Goal: Transaction & Acquisition: Purchase product/service

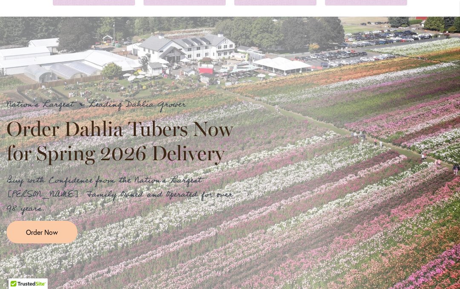
scroll to position [168, 0]
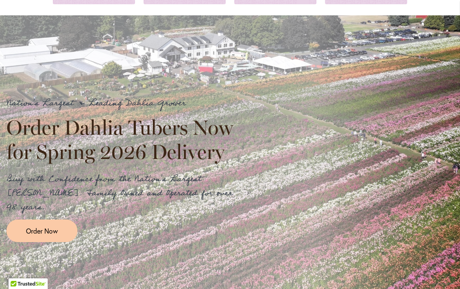
click at [23, 222] on link "Order Now" at bounding box center [41, 231] width 71 height 23
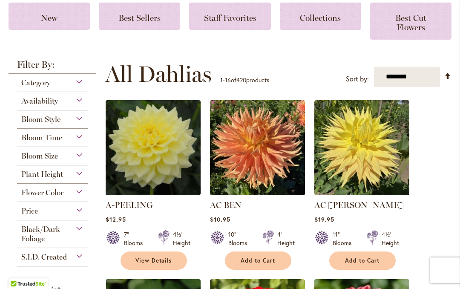
scroll to position [171, 0]
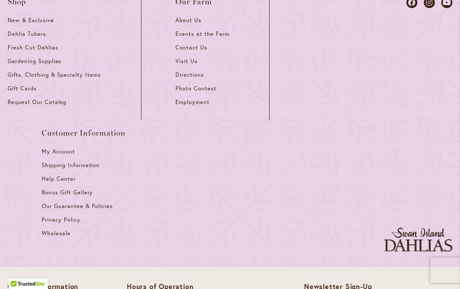
scroll to position [1592, 0]
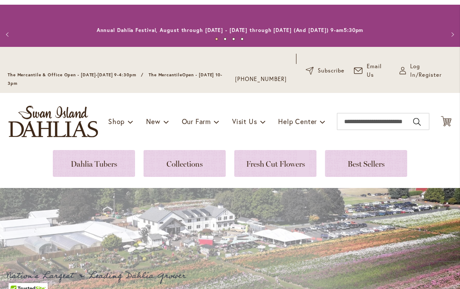
scroll to position [-1, 0]
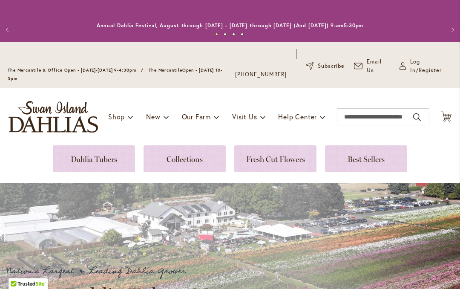
click at [82, 156] on link at bounding box center [94, 158] width 82 height 27
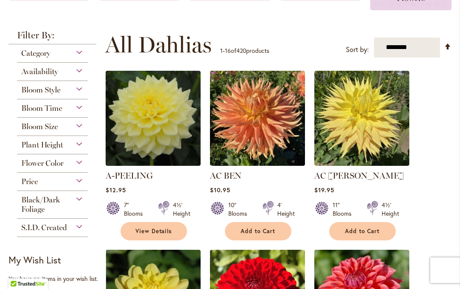
scroll to position [193, 0]
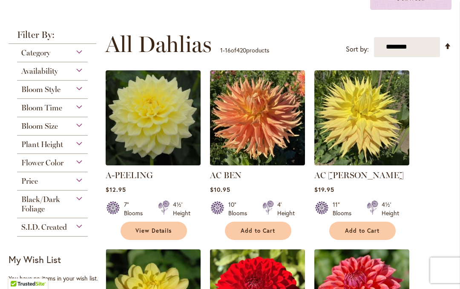
click at [35, 129] on span "Bloom Size" at bounding box center [39, 126] width 37 height 9
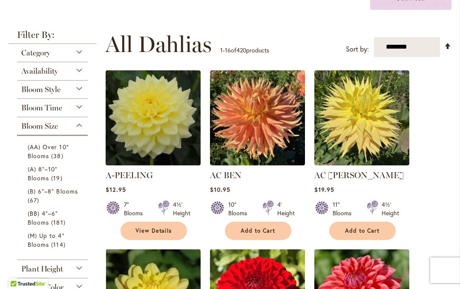
click at [32, 126] on span "Bloom Size" at bounding box center [39, 126] width 37 height 9
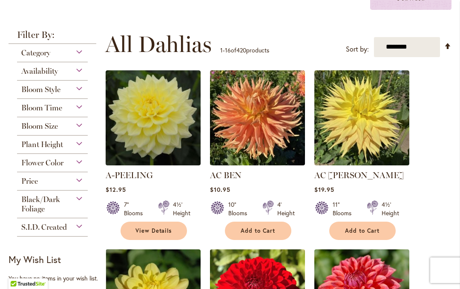
click at [22, 127] on span "Bloom Size" at bounding box center [39, 126] width 37 height 9
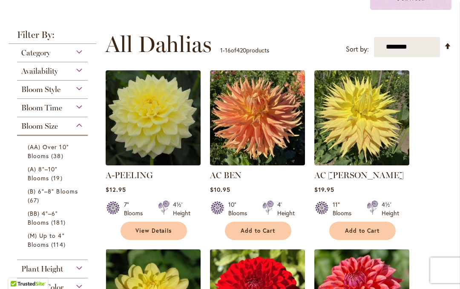
click at [36, 154] on span "(AA) Over 10" Blooms" at bounding box center [48, 151] width 41 height 17
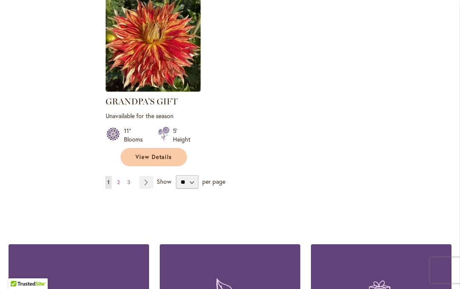
scroll to position [1146, 0]
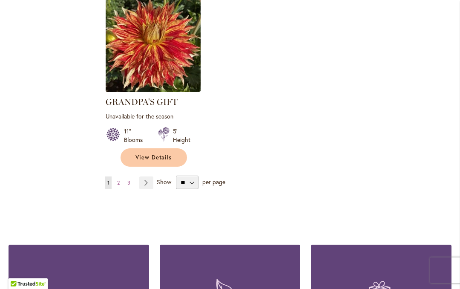
click at [110, 184] on strong "You're currently reading page 1" at bounding box center [108, 183] width 6 height 13
click at [107, 178] on strong "You're currently reading page 1" at bounding box center [108, 183] width 6 height 13
click at [114, 188] on ul "You're currently reading page 1 Page 2 Page 3 Page Next" at bounding box center [131, 183] width 52 height 13
click at [115, 183] on link "Page 2" at bounding box center [118, 183] width 7 height 13
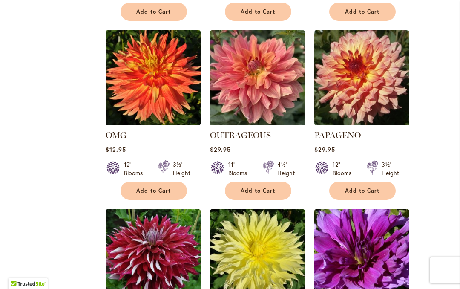
scroll to position [741, 0]
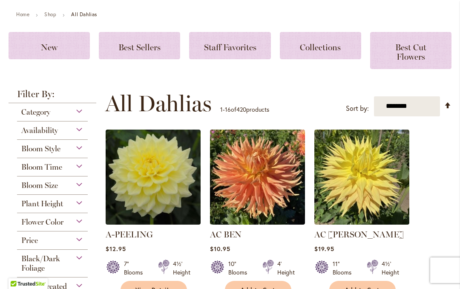
scroll to position [135, 0]
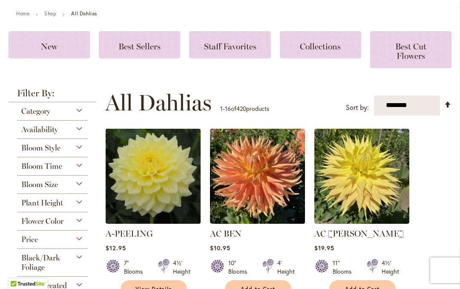
click at [31, 189] on span "Bloom Size" at bounding box center [39, 184] width 37 height 9
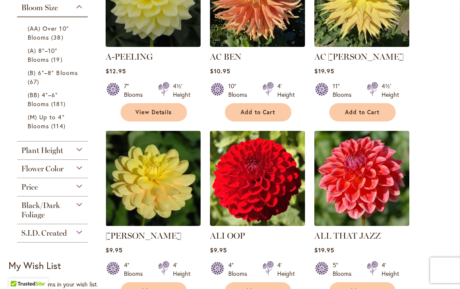
click at [32, 64] on span "(A) 8"–10" Blooms" at bounding box center [43, 54] width 30 height 17
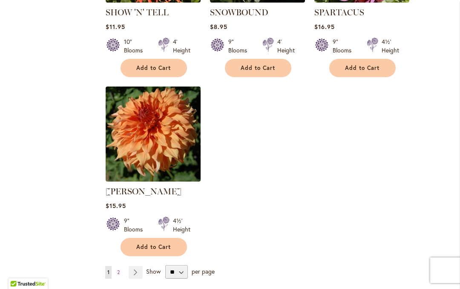
scroll to position [1094, 0]
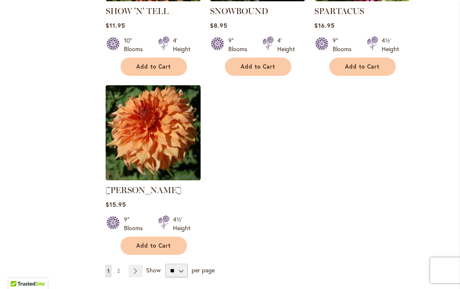
click at [116, 265] on link "Page 2" at bounding box center [118, 271] width 7 height 13
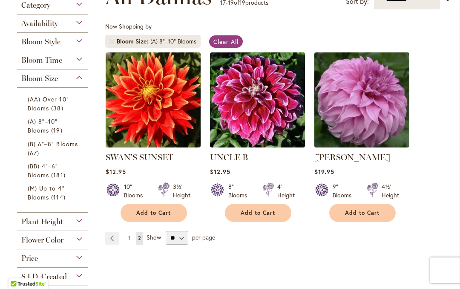
scroll to position [202, 0]
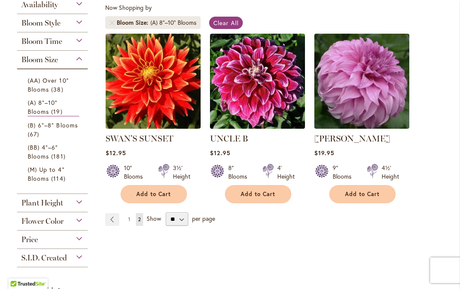
click at [34, 131] on link "(B) 6"–8" Blooms 67 items" at bounding box center [54, 130] width 52 height 18
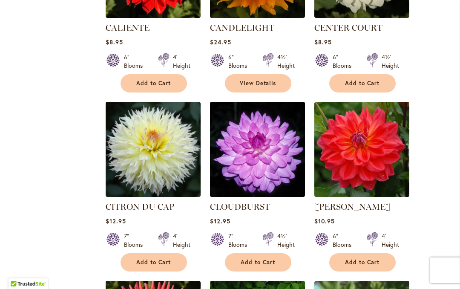
scroll to position [684, 0]
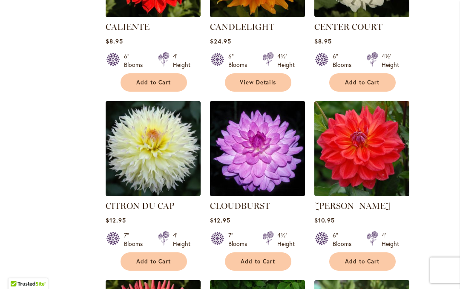
click at [23, 234] on div "Filter by: Filter By: Category Best Sellers 6 items New 2 items New & Exclusive…" at bounding box center [230, 81] width 443 height 1199
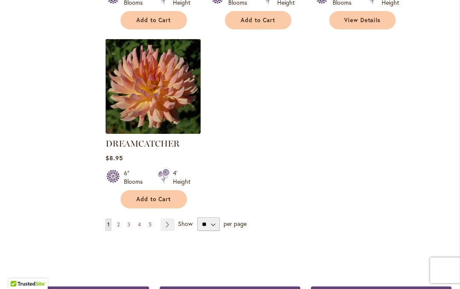
scroll to position [1106, 0]
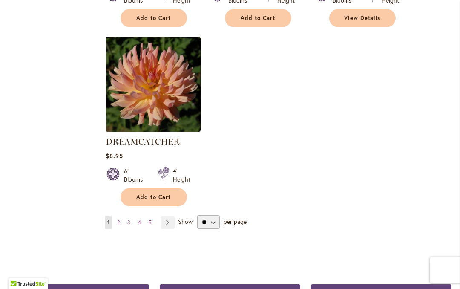
click at [137, 216] on link "Page 4" at bounding box center [139, 222] width 7 height 13
click at [162, 216] on link "Page Next" at bounding box center [168, 222] width 14 height 13
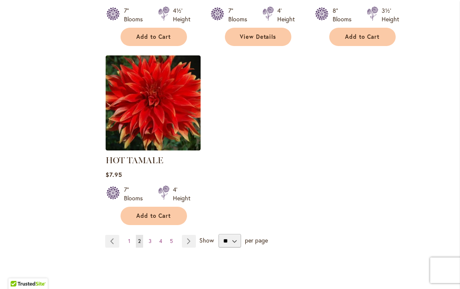
scroll to position [1131, 0]
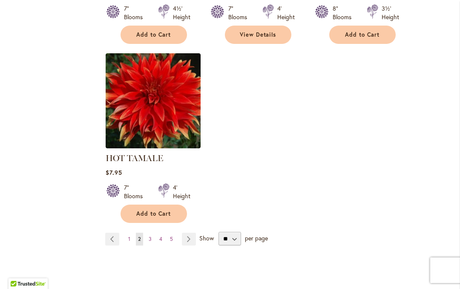
click at [182, 239] on link "Page Next" at bounding box center [189, 239] width 14 height 13
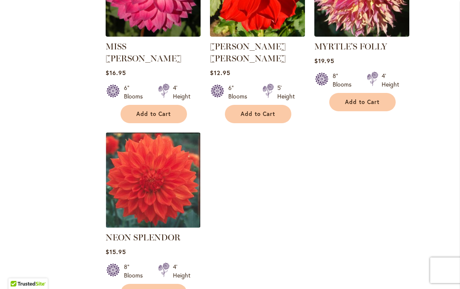
scroll to position [1052, 0]
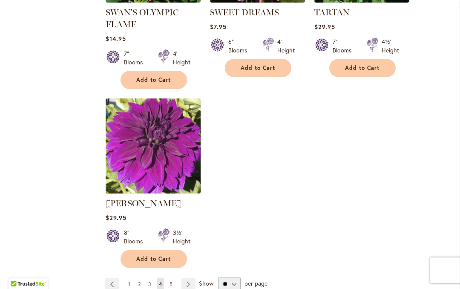
scroll to position [1067, 0]
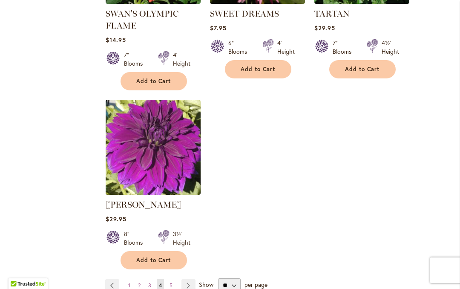
click at [185, 279] on link "Page Next" at bounding box center [189, 285] width 14 height 13
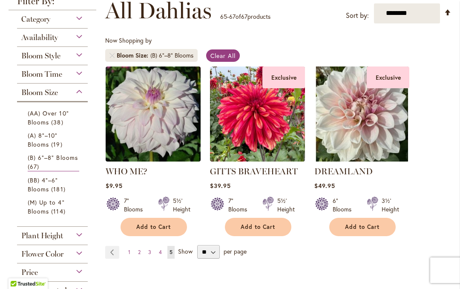
scroll to position [180, 0]
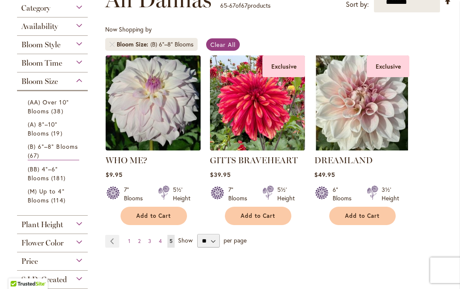
click at [40, 180] on span "(BB) 4"–6" Blooms" at bounding box center [43, 173] width 31 height 17
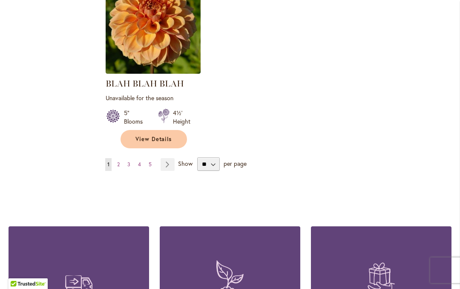
scroll to position [1153, 0]
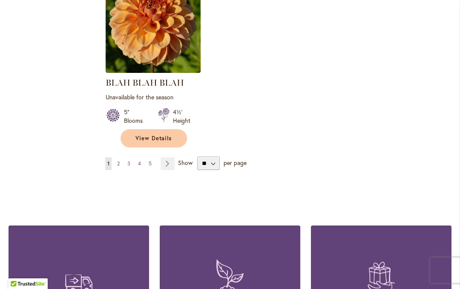
click at [164, 169] on link "Page Next" at bounding box center [168, 163] width 14 height 13
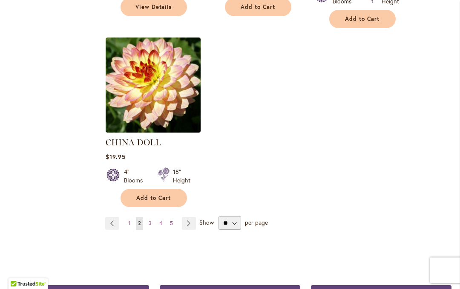
scroll to position [1131, 0]
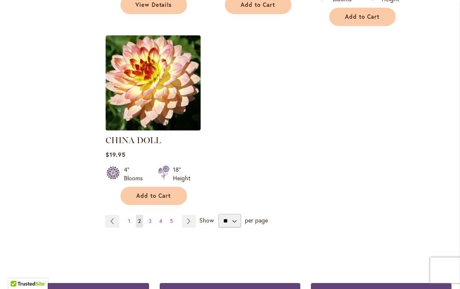
click at [182, 215] on link "Page Next" at bounding box center [189, 221] width 14 height 13
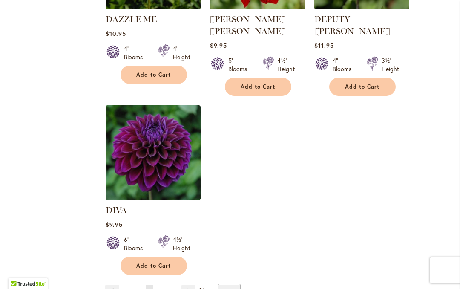
scroll to position [1072, 0]
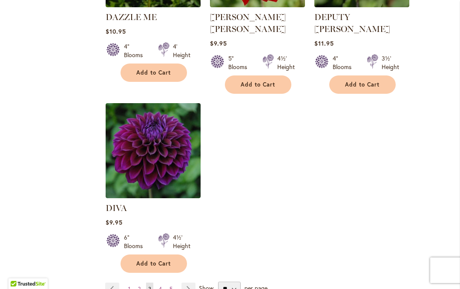
click at [182, 283] on link "Page Next" at bounding box center [189, 289] width 14 height 13
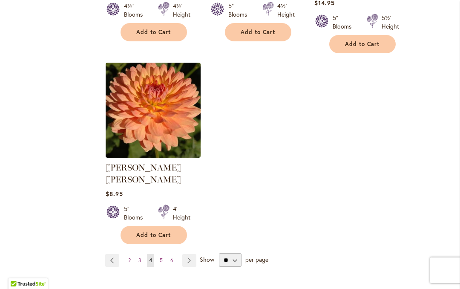
scroll to position [1088, 0]
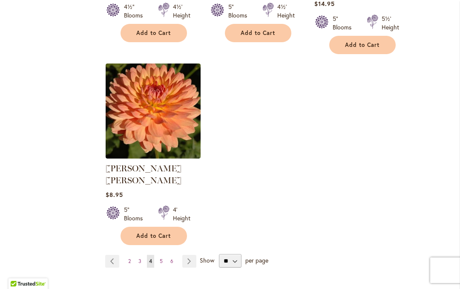
click at [185, 255] on link "Page Next" at bounding box center [189, 261] width 14 height 13
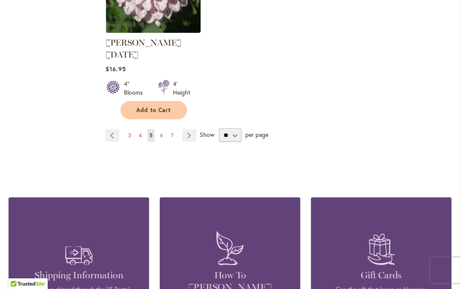
scroll to position [1216, 0]
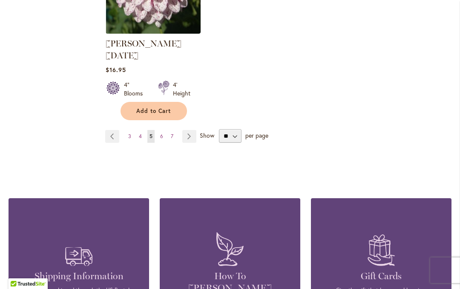
click at [188, 130] on link "Page Next" at bounding box center [189, 136] width 14 height 13
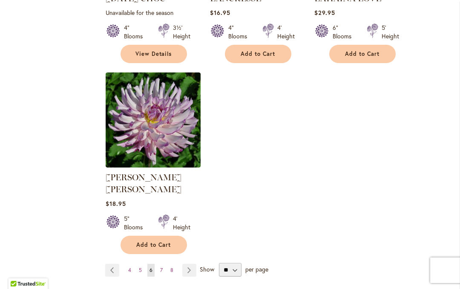
scroll to position [1072, 0]
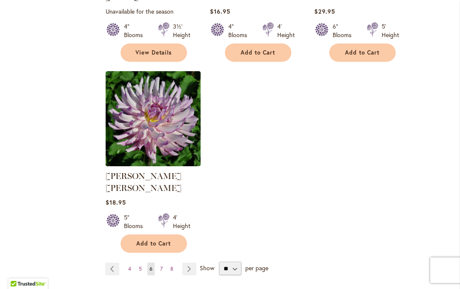
click at [182, 263] on link "Page Next" at bounding box center [189, 269] width 14 height 13
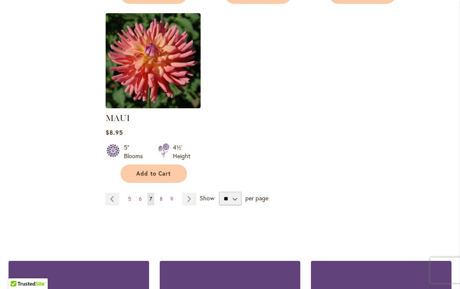
scroll to position [1175, 0]
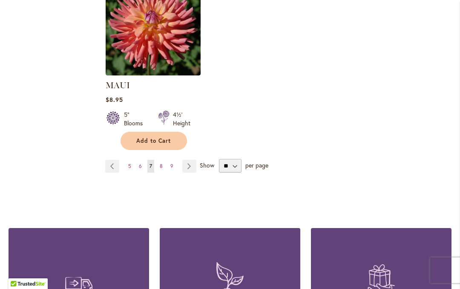
click at [188, 160] on link "Page Next" at bounding box center [189, 166] width 14 height 13
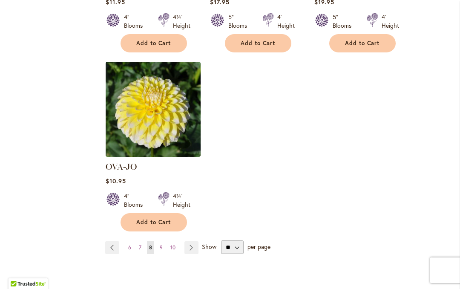
scroll to position [1083, 0]
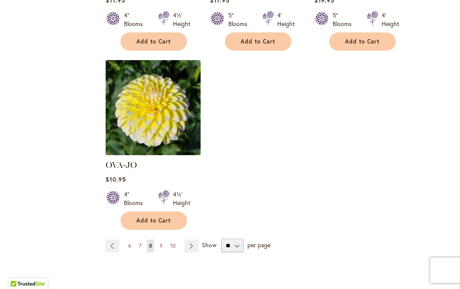
click at [185, 240] on link "Page Next" at bounding box center [192, 246] width 14 height 13
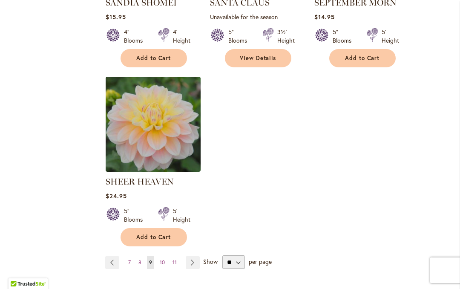
scroll to position [1093, 0]
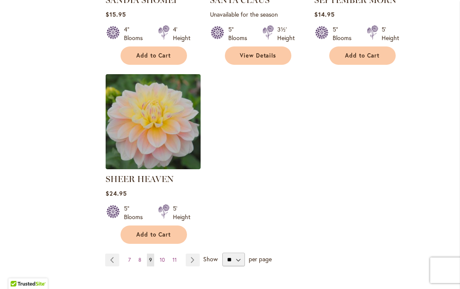
click at [189, 260] on link "Page Next" at bounding box center [193, 260] width 14 height 13
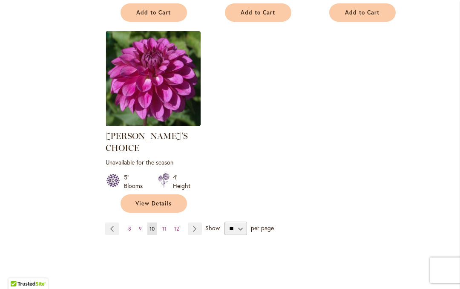
scroll to position [1099, 0]
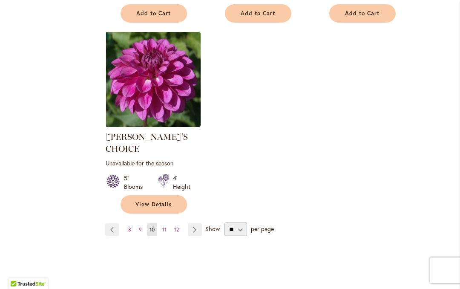
click at [192, 223] on link "Page Next" at bounding box center [195, 229] width 14 height 13
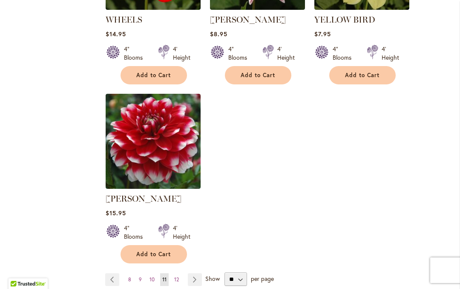
scroll to position [1050, 0]
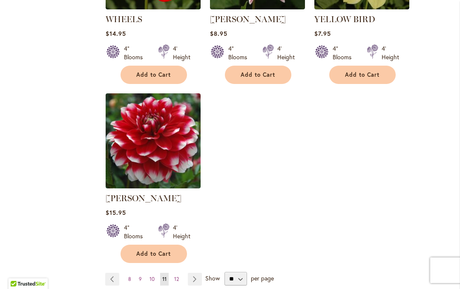
click at [180, 273] on link "Page 12" at bounding box center [176, 279] width 9 height 13
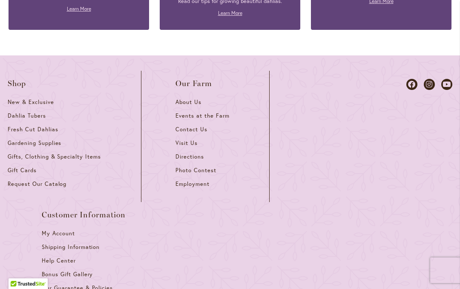
scroll to position [790, 0]
